Goal: Ask a question

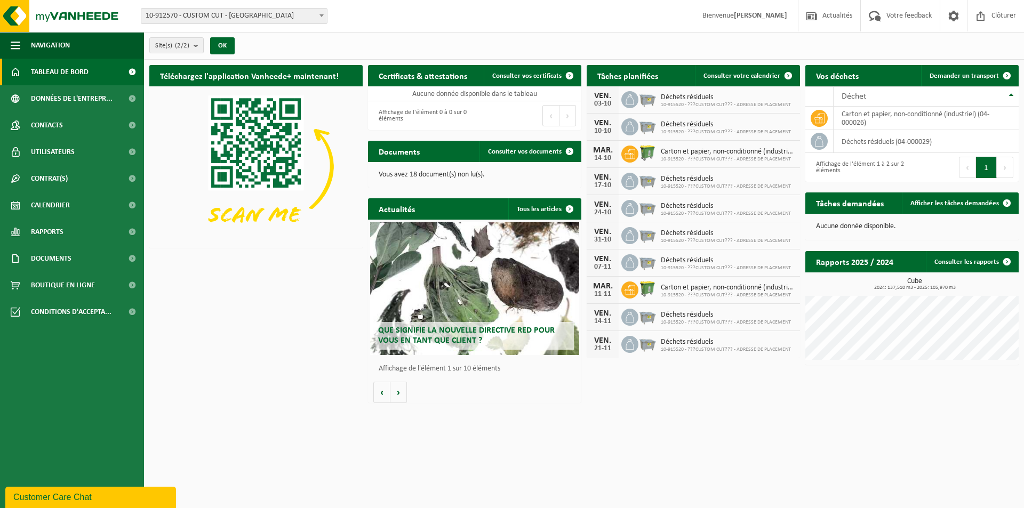
click at [686, 129] on span "10-915520 - ???CUSTOM CUT??? - ADRESSE DE PLACEMENT" at bounding box center [726, 132] width 130 height 6
click at [65, 283] on span "Boutique en ligne" at bounding box center [63, 285] width 64 height 27
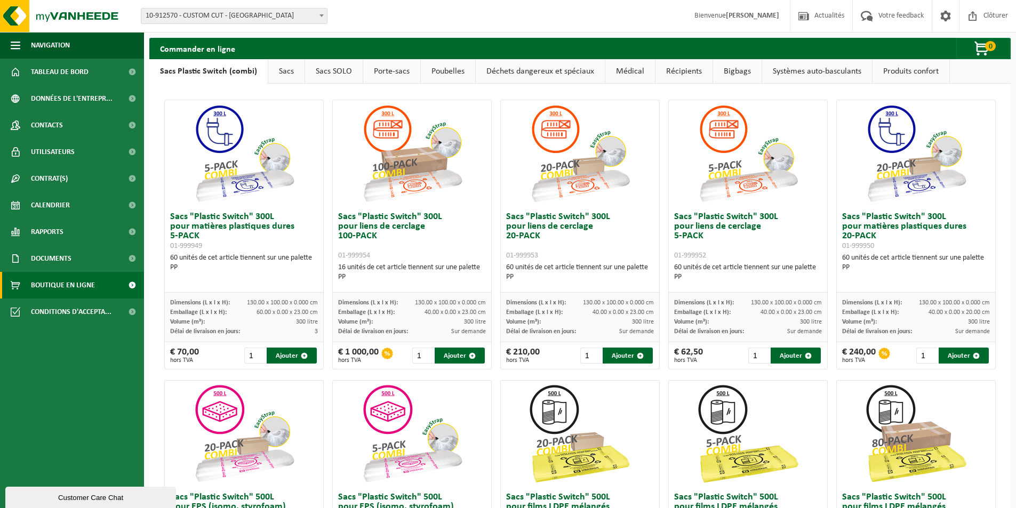
click at [453, 69] on link "Poubelles" at bounding box center [448, 71] width 54 height 25
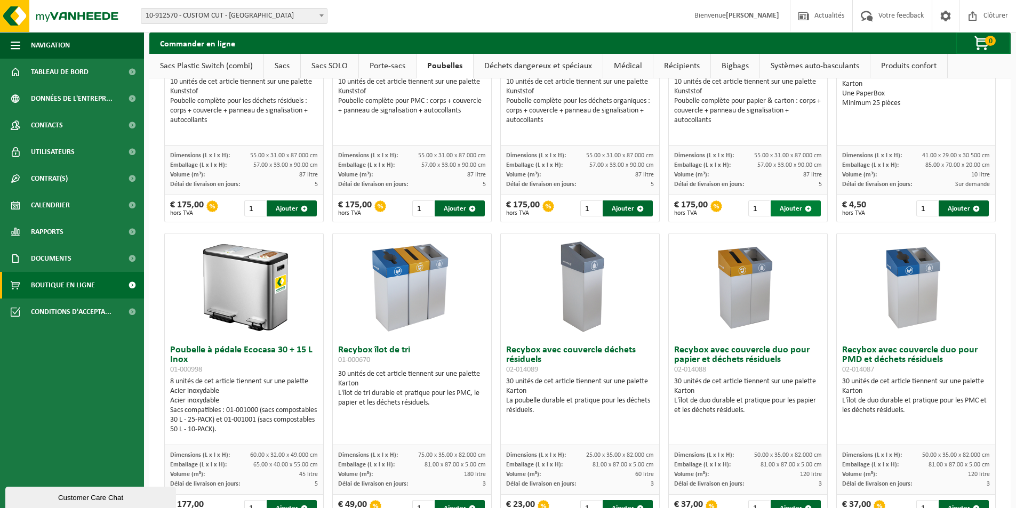
scroll to position [126, 0]
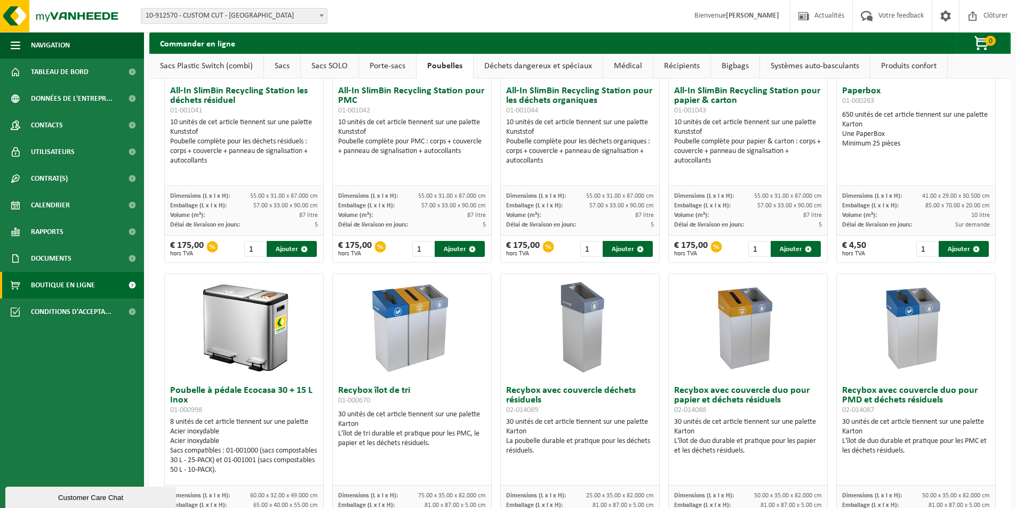
click at [730, 68] on link "Bigbags" at bounding box center [735, 66] width 49 height 25
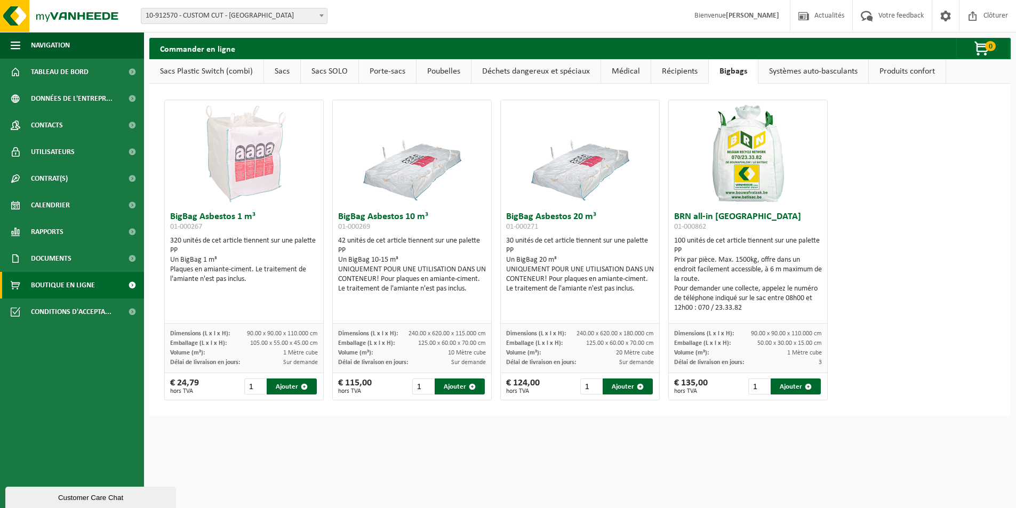
scroll to position [0, 0]
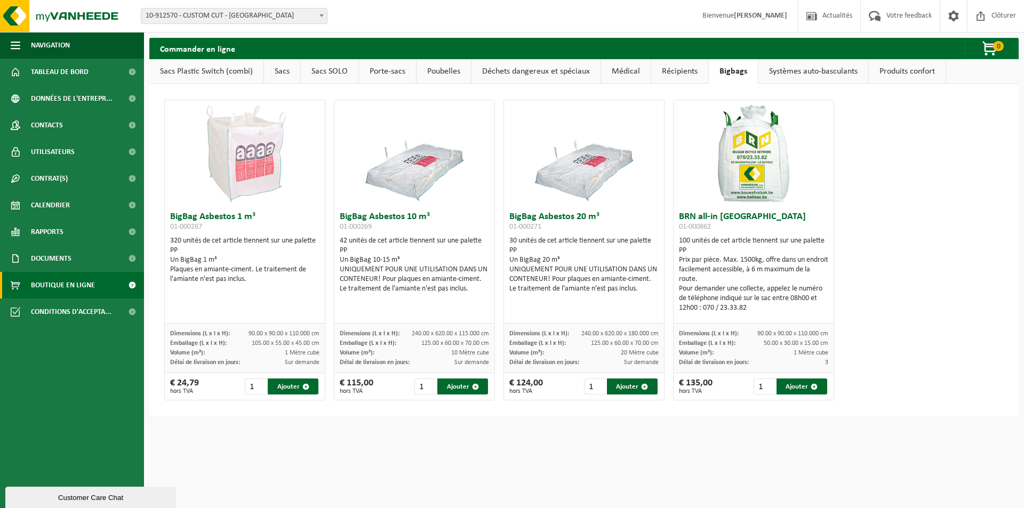
click at [678, 73] on link "Récipients" at bounding box center [679, 71] width 57 height 25
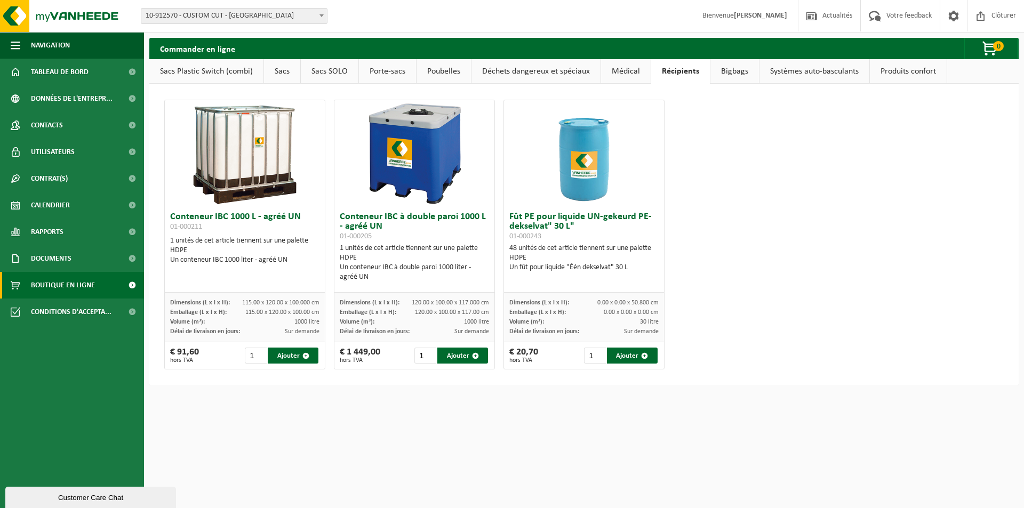
click at [819, 73] on link "Systèmes auto-basculants" at bounding box center [815, 71] width 110 height 25
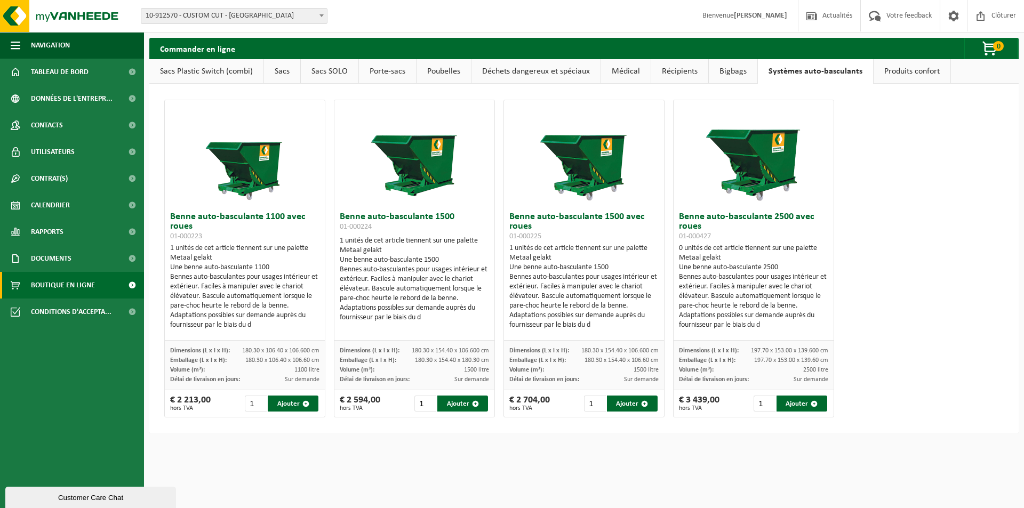
click at [916, 70] on link "Produits confort" at bounding box center [912, 71] width 77 height 25
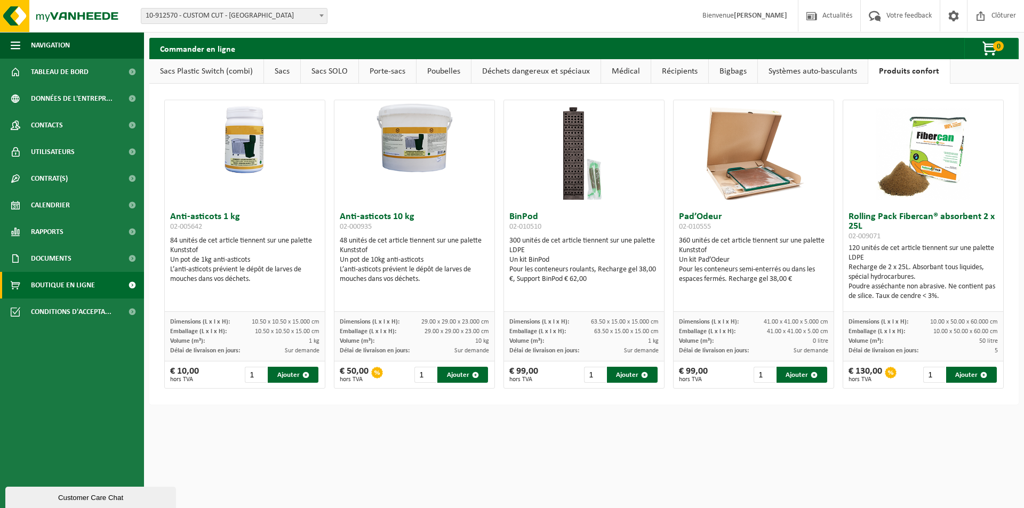
click at [786, 77] on link "Systèmes auto-basculants" at bounding box center [813, 71] width 110 height 25
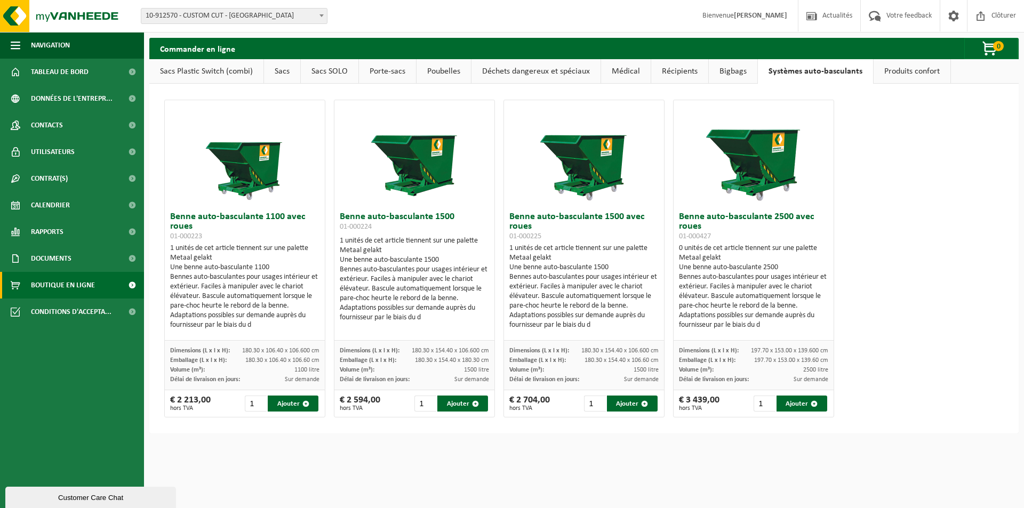
click at [725, 73] on link "Bigbags" at bounding box center [733, 71] width 49 height 25
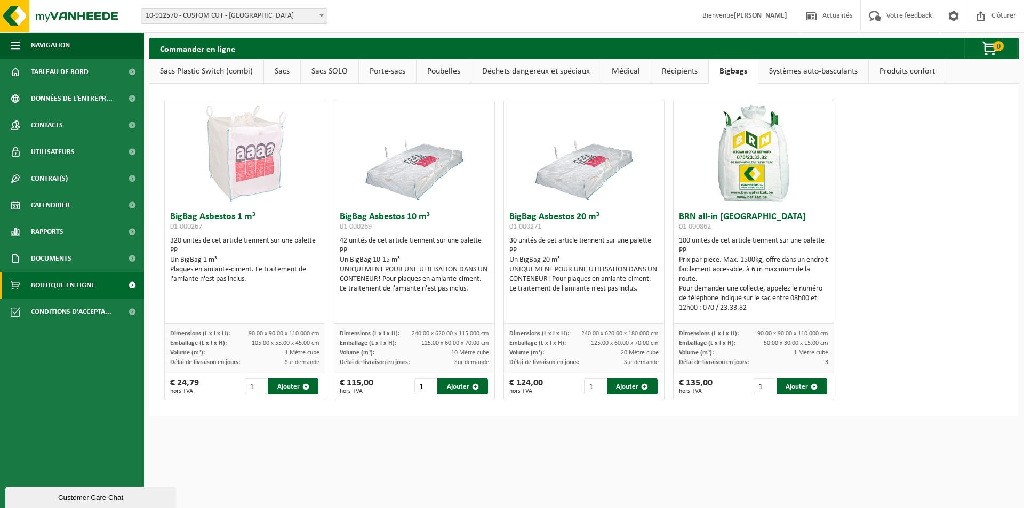
click at [670, 73] on link "Récipients" at bounding box center [679, 71] width 57 height 25
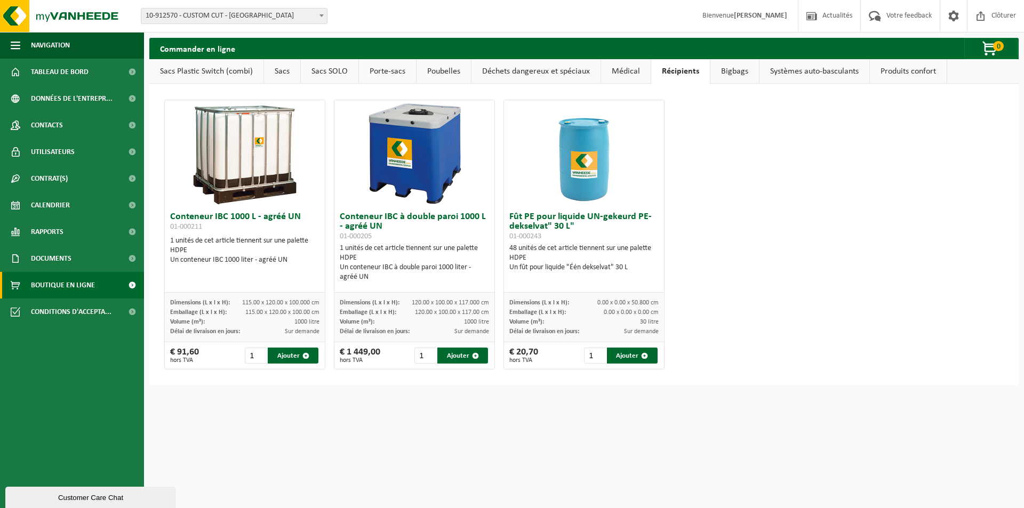
click at [617, 71] on link "Médical" at bounding box center [626, 71] width 50 height 25
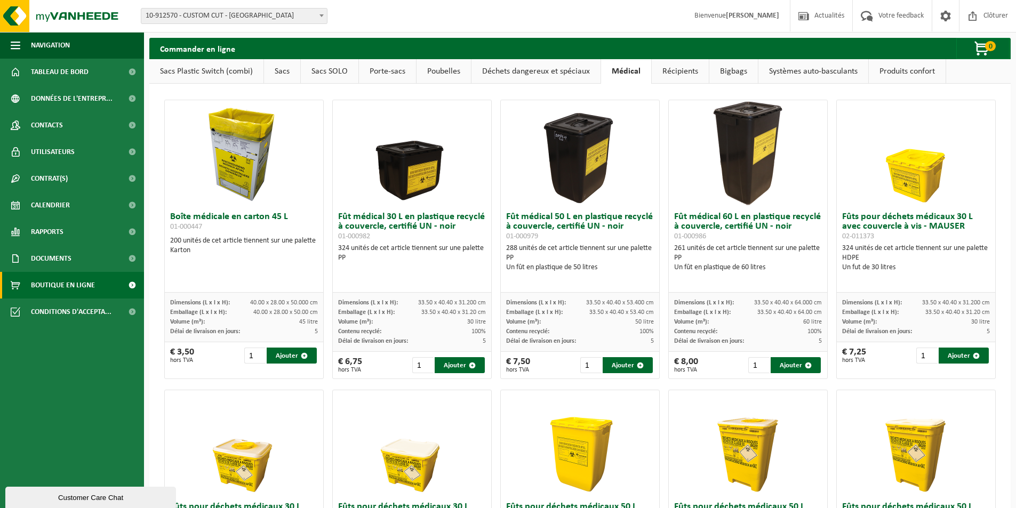
click at [569, 71] on link "Déchets dangereux et spéciaux" at bounding box center [536, 71] width 129 height 25
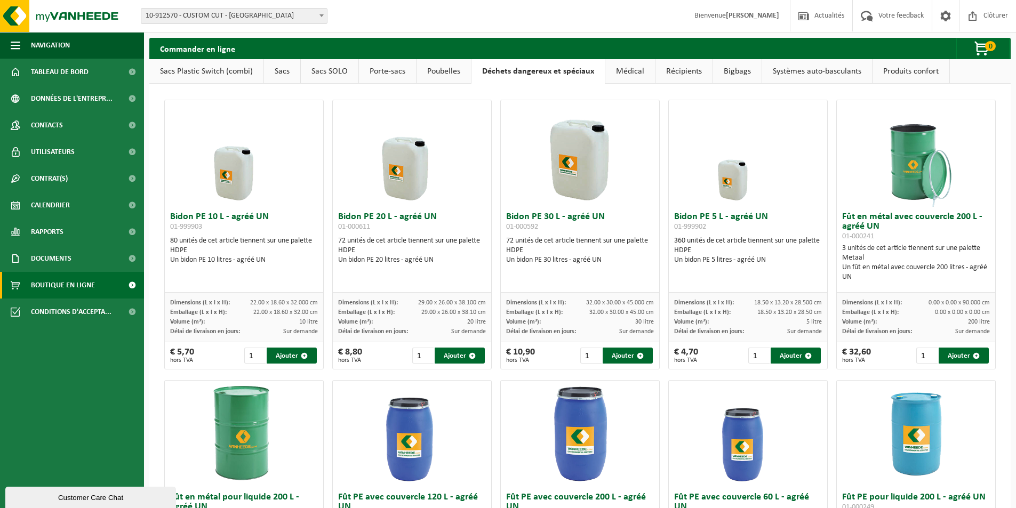
click at [438, 69] on link "Poubelles" at bounding box center [444, 71] width 54 height 25
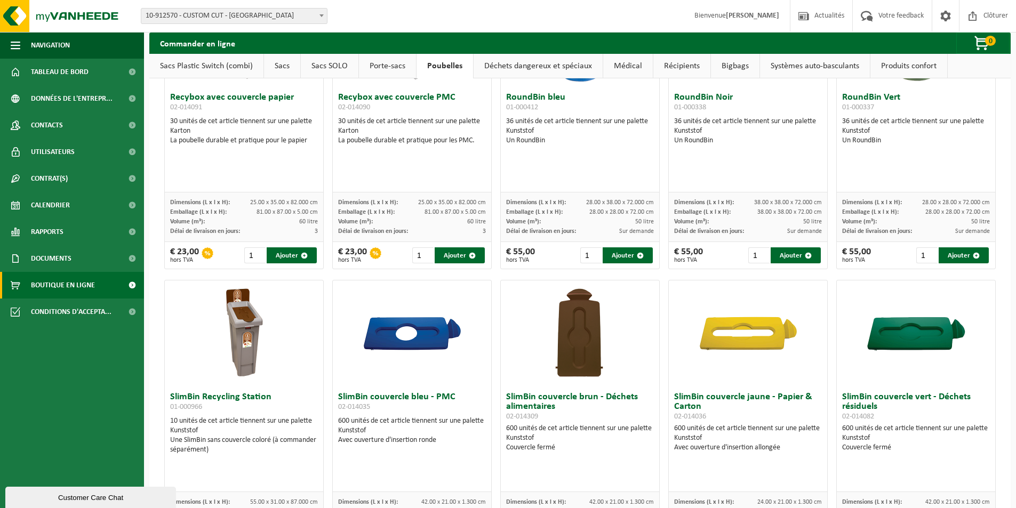
scroll to position [713, 0]
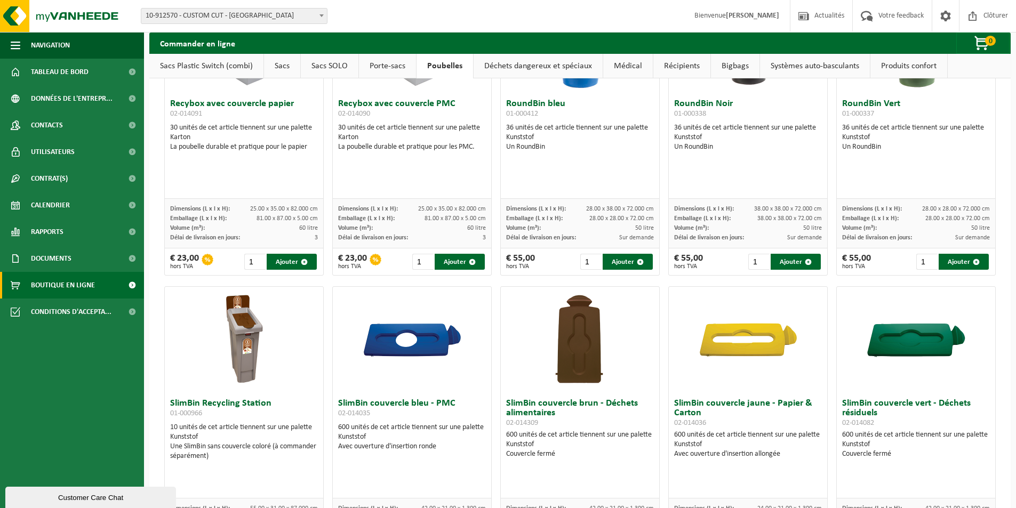
click at [667, 71] on link "Récipients" at bounding box center [682, 66] width 57 height 25
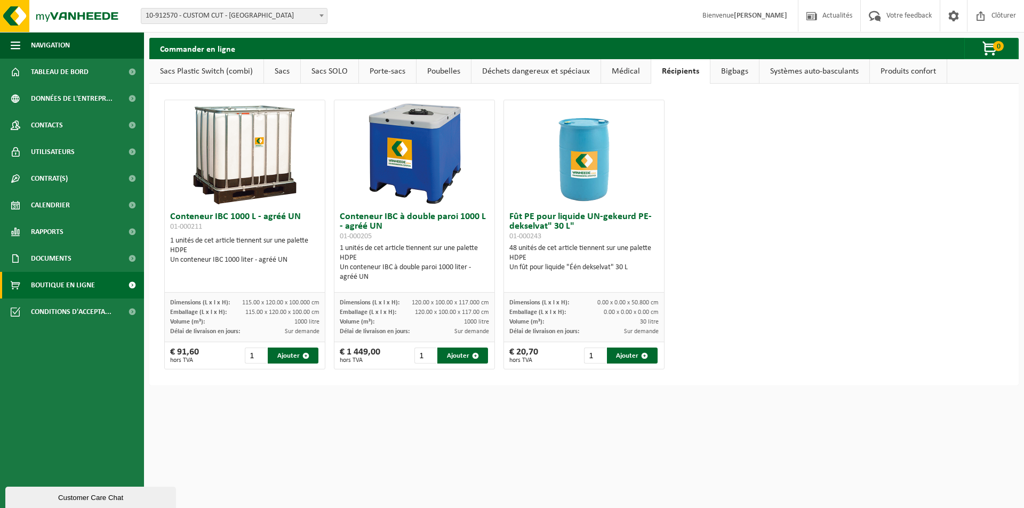
click at [426, 62] on link "Poubelles" at bounding box center [444, 71] width 54 height 25
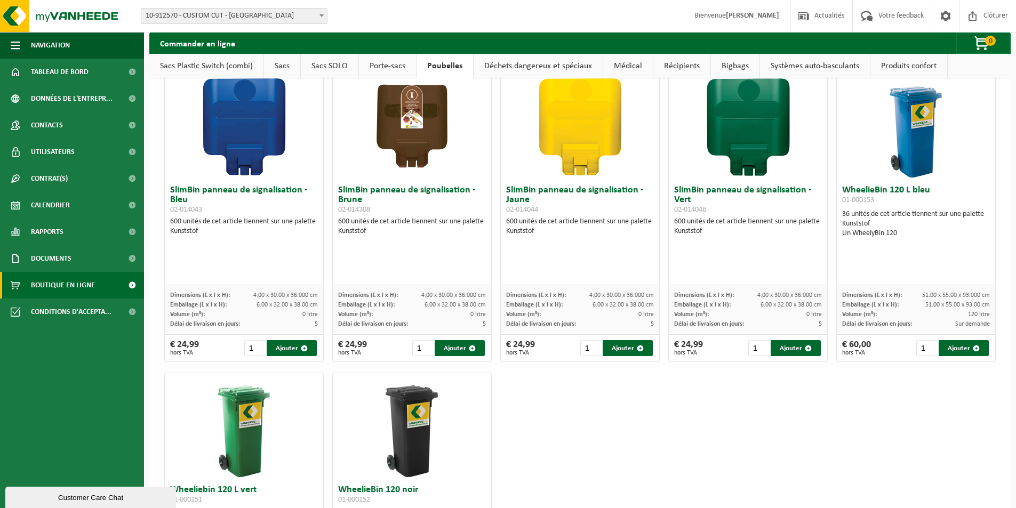
scroll to position [1193, 0]
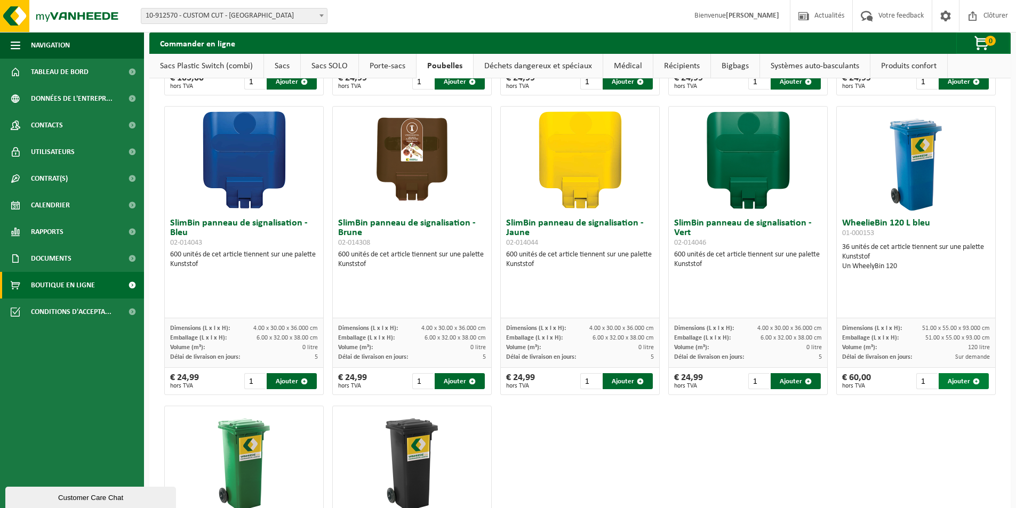
click at [962, 384] on button "Ajouter" at bounding box center [964, 381] width 50 height 16
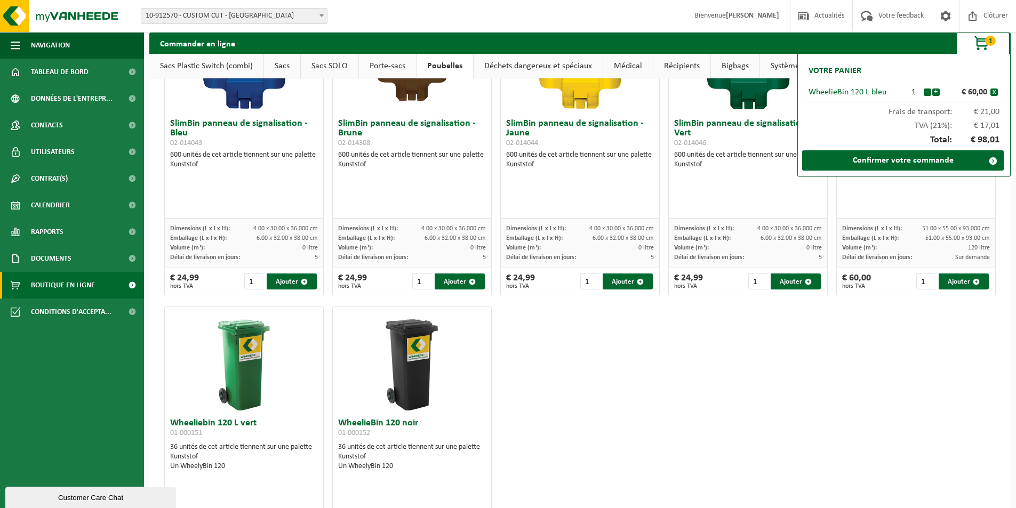
scroll to position [1406, 0]
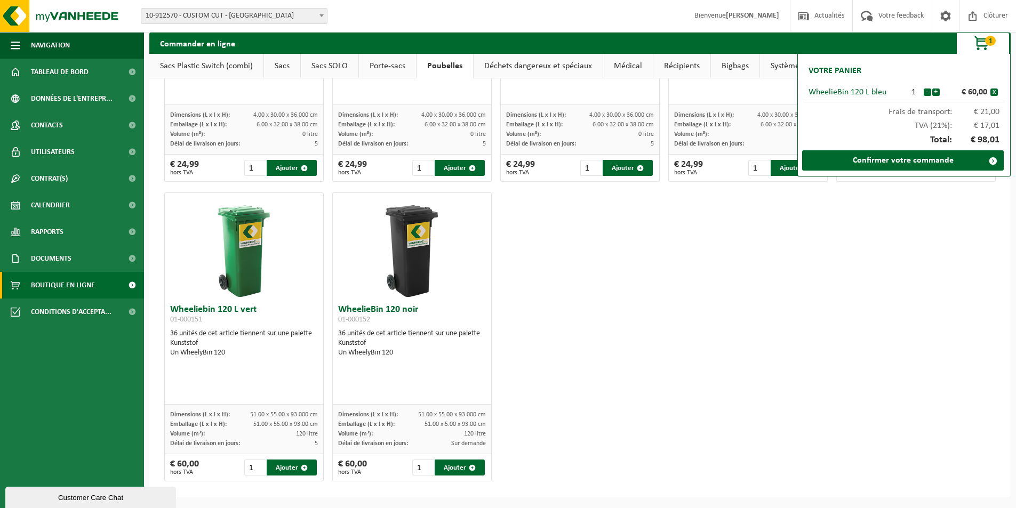
click at [76, 494] on div "Customer Care Chat" at bounding box center [90, 498] width 155 height 8
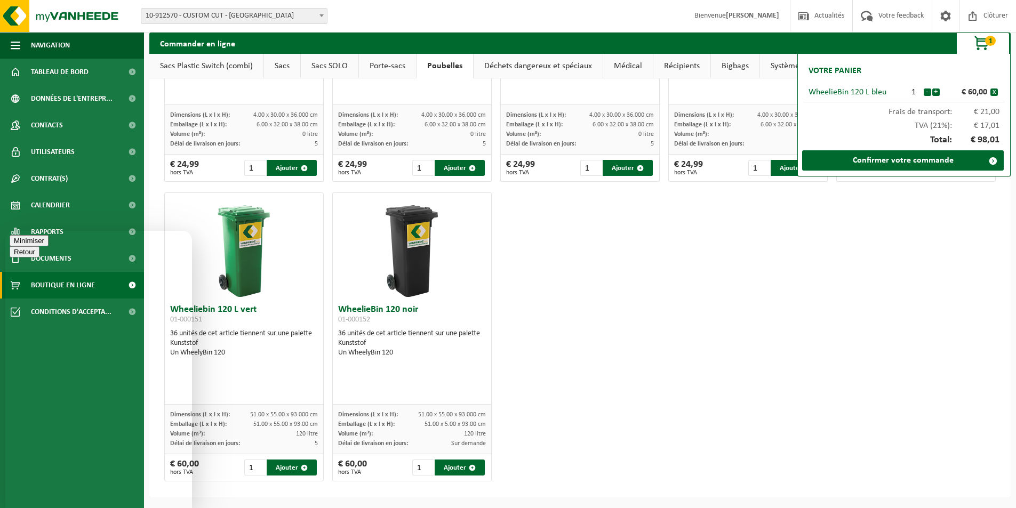
type textarea "bonjour avez vous des container bleu de 200L a vendre"
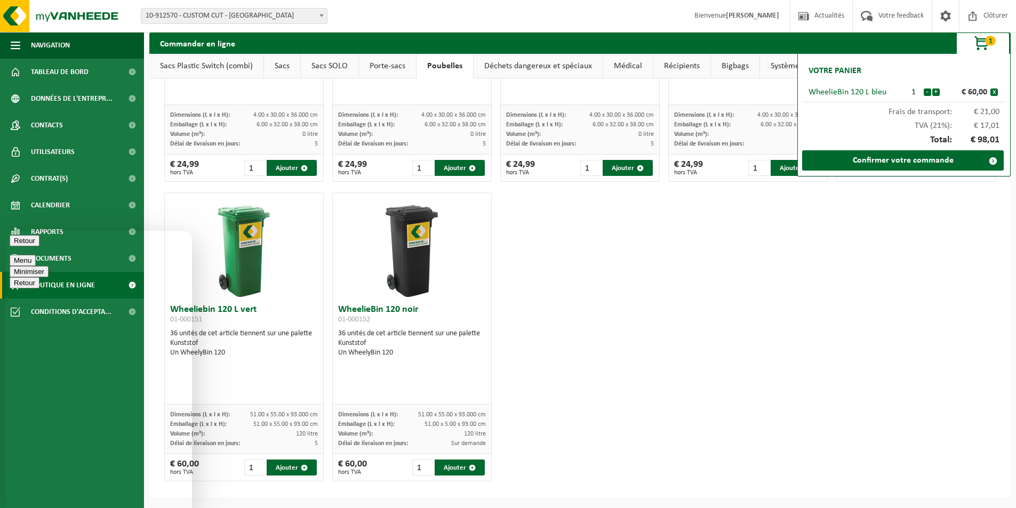
type textarea "240L"
click at [631, 9] on div "Site: 10-912570 - CUSTOM CUT - ANDERLECHT 10-915520 - ???CUSTOM CUT??? - ADRESS…" at bounding box center [508, 16] width 1016 height 33
click at [53, 129] on span "Contacts" at bounding box center [47, 125] width 32 height 27
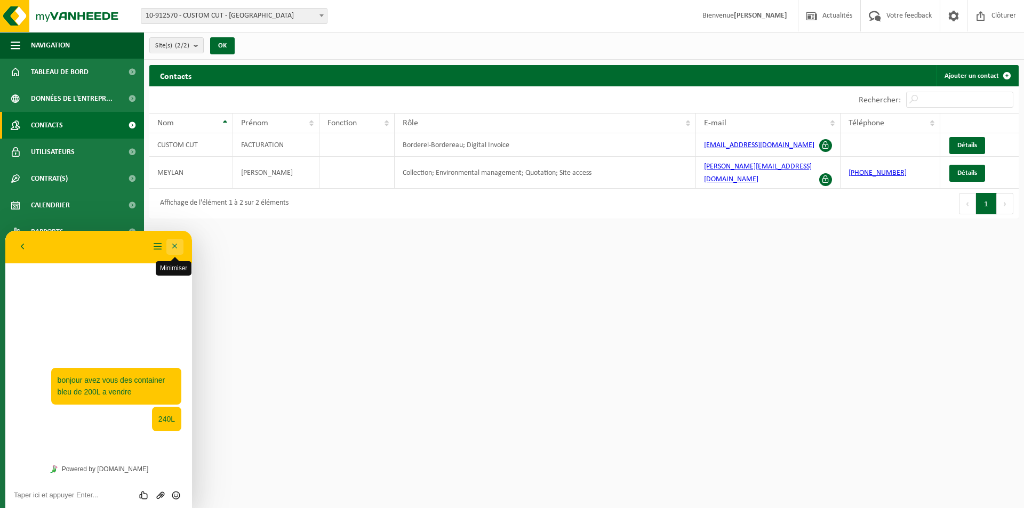
click at [174, 245] on button "Minimiser" at bounding box center [174, 247] width 17 height 16
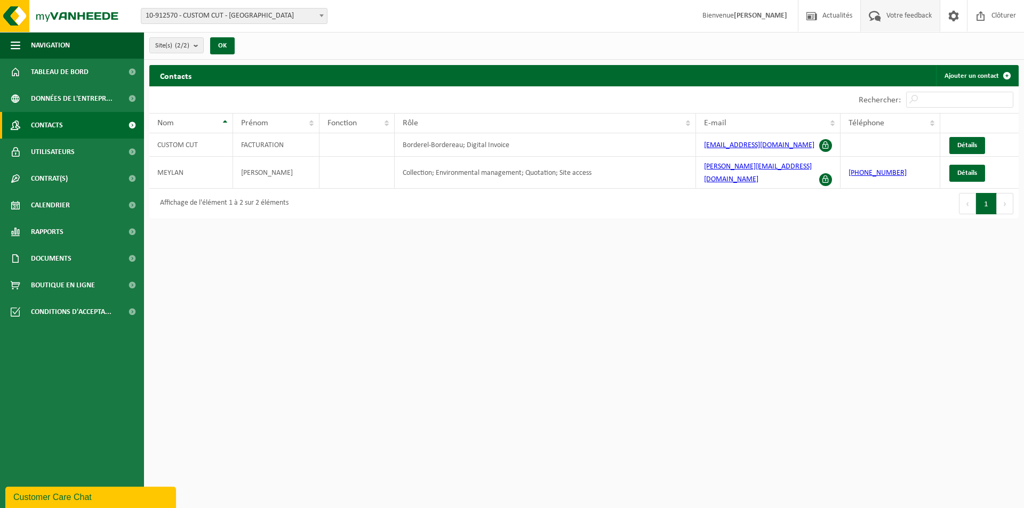
click at [911, 17] on span "Votre feedback" at bounding box center [909, 15] width 51 height 31
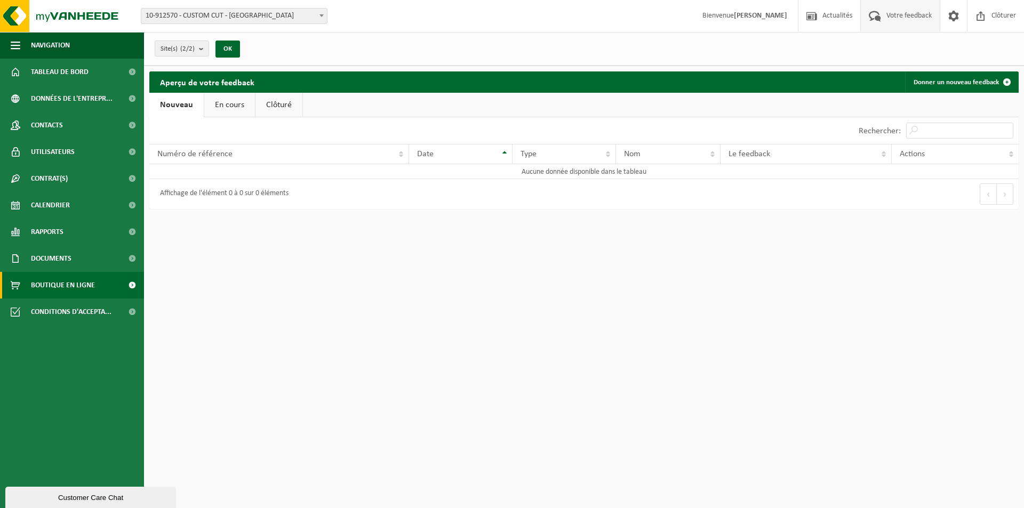
click at [76, 285] on span "Boutique en ligne" at bounding box center [63, 285] width 64 height 27
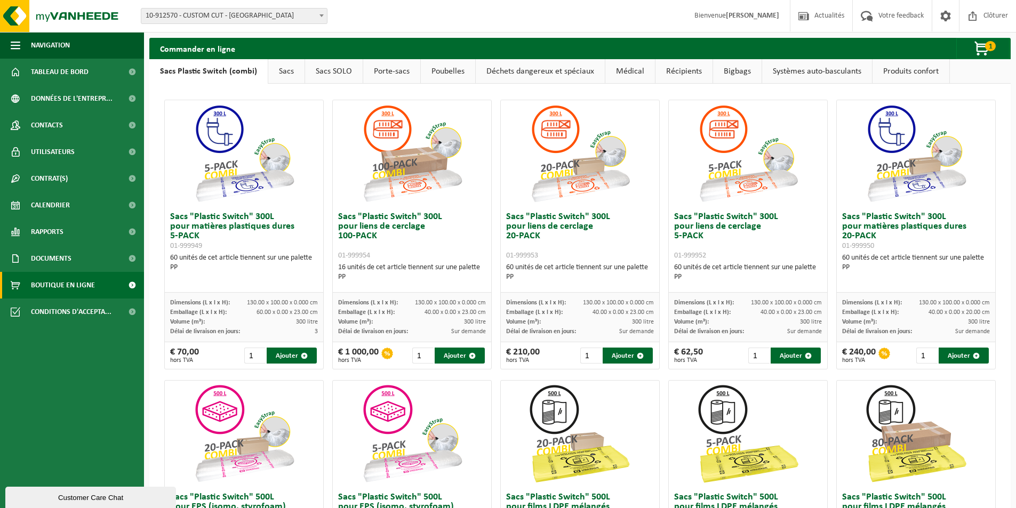
click at [451, 71] on link "Poubelles" at bounding box center [448, 71] width 54 height 25
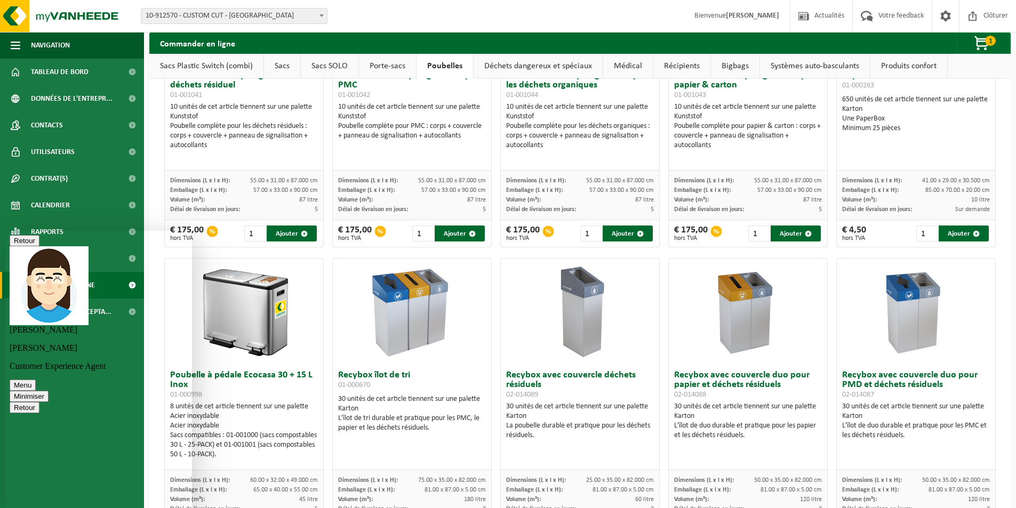
scroll to position [267, 0]
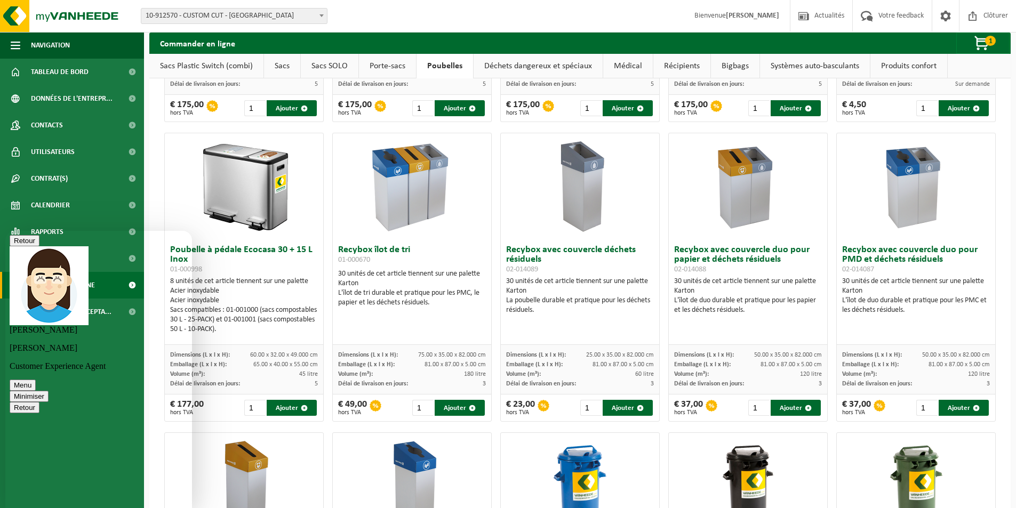
type textarea "ok merci"
drag, startPoint x: 61, startPoint y: 376, endPoint x: 94, endPoint y: 386, distance: 34.6
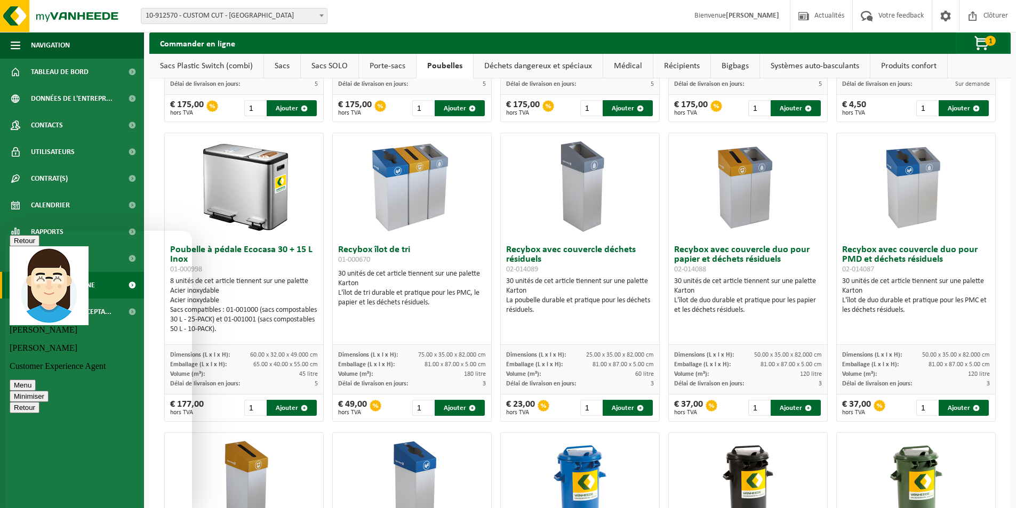
copy span "[EMAIL_ADDRESS][DOMAIN_NAME]"
